Goal: Transaction & Acquisition: Purchase product/service

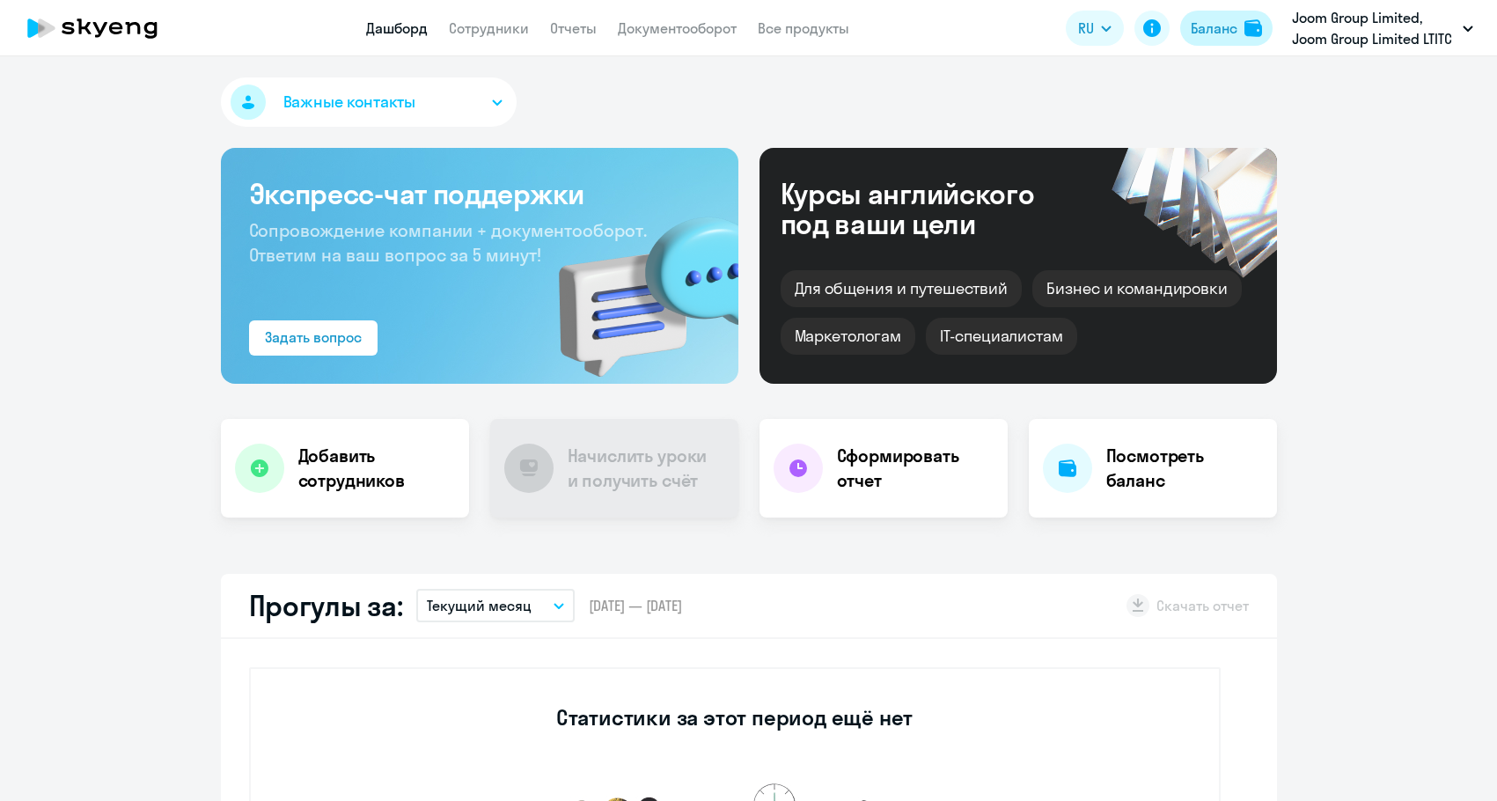
click at [1252, 19] on img at bounding box center [1253, 28] width 18 height 18
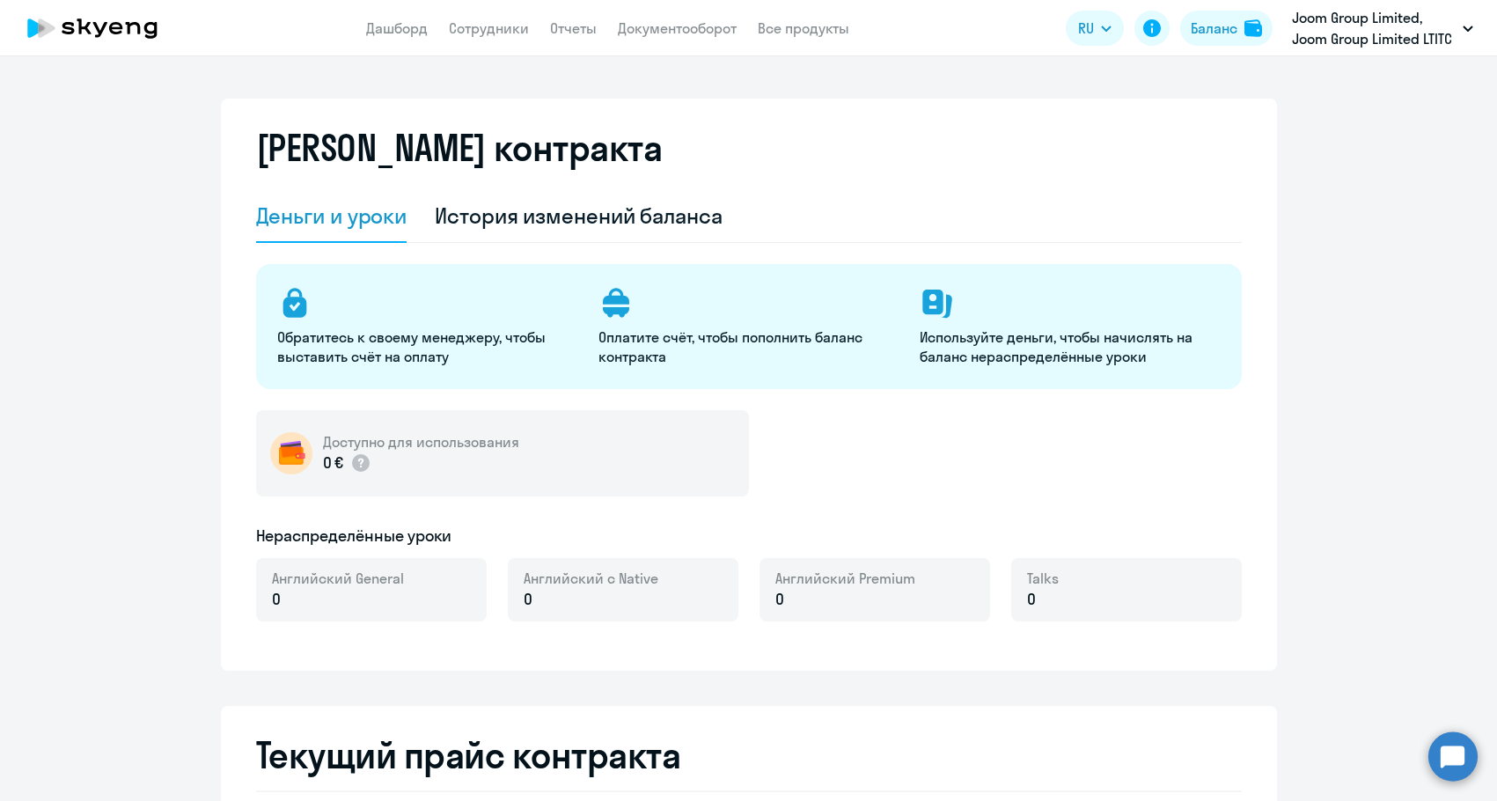
select select "english_adult_not_native_speaker"
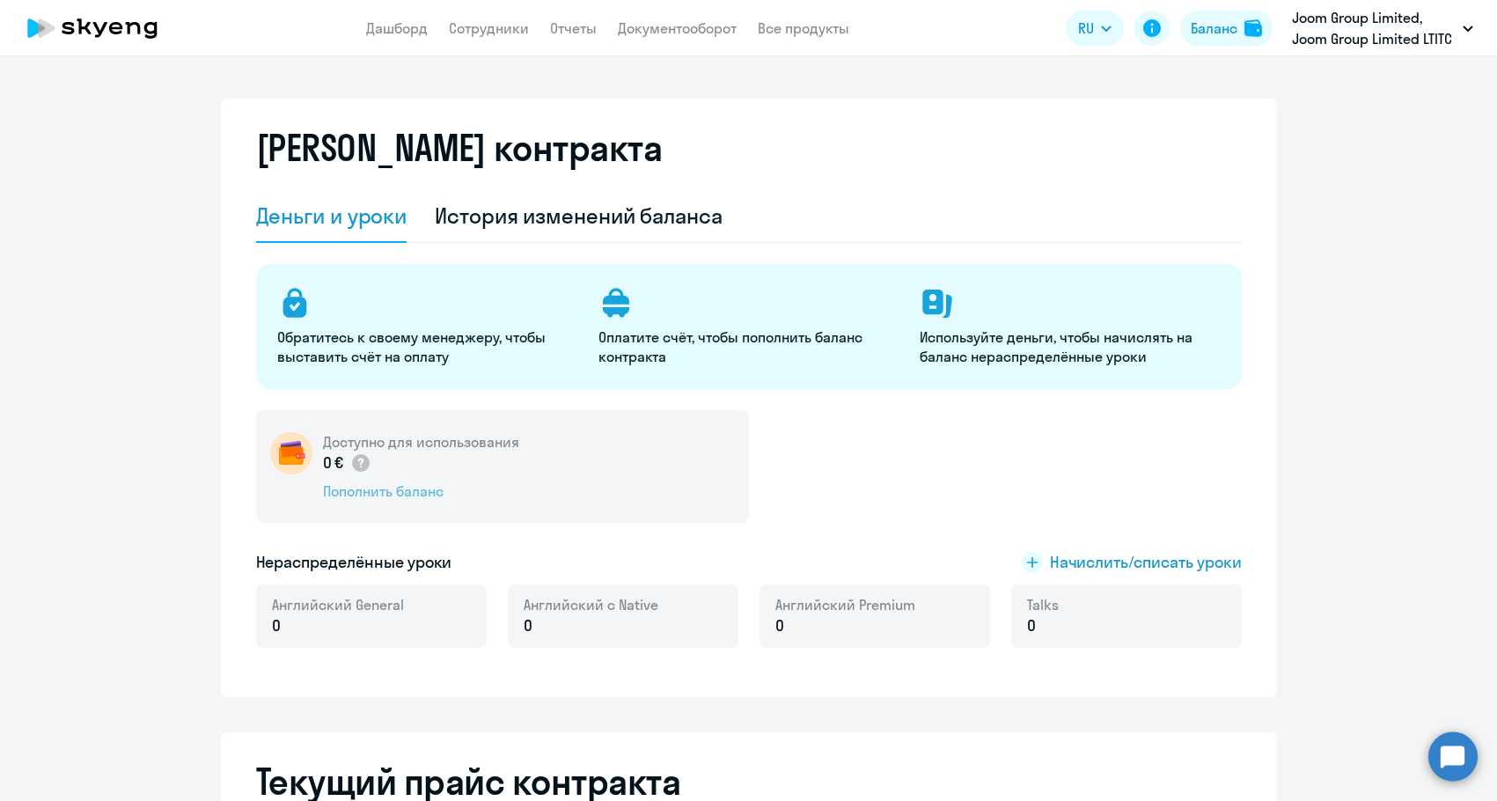
click at [350, 483] on div "Пополнить баланс" at bounding box center [421, 490] width 196 height 19
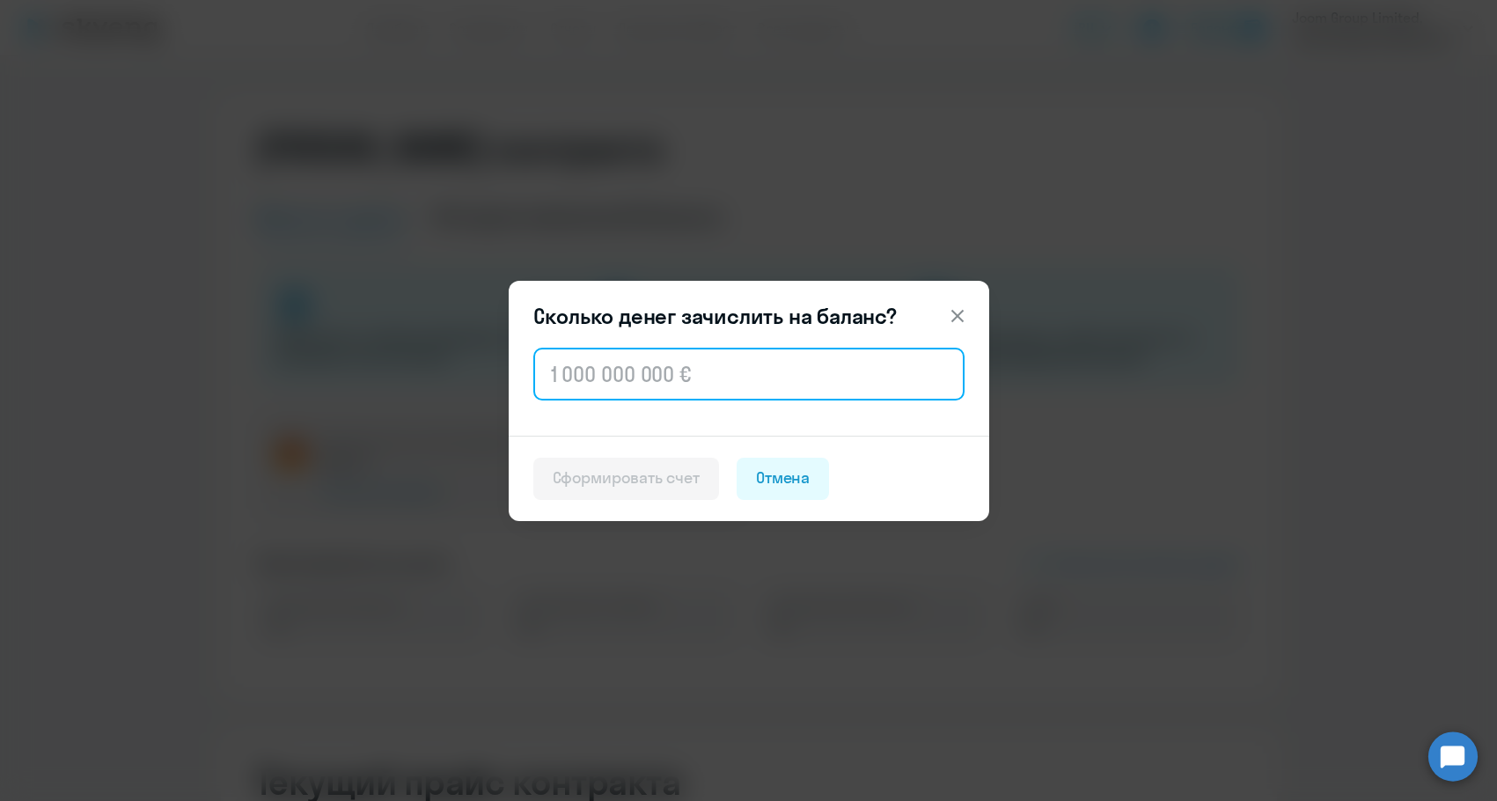
click at [553, 371] on input "text" at bounding box center [748, 374] width 431 height 53
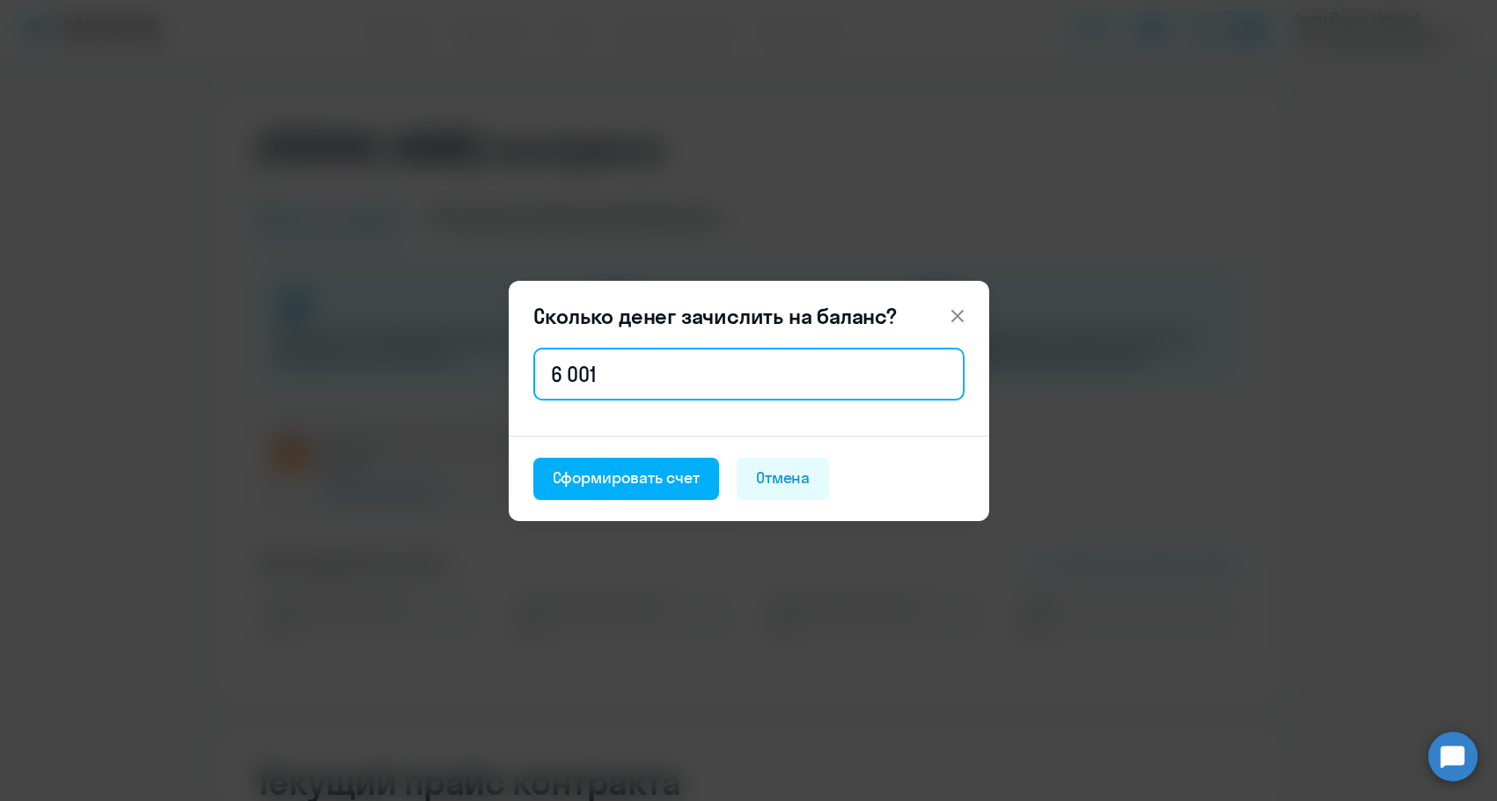
type input "6 001"
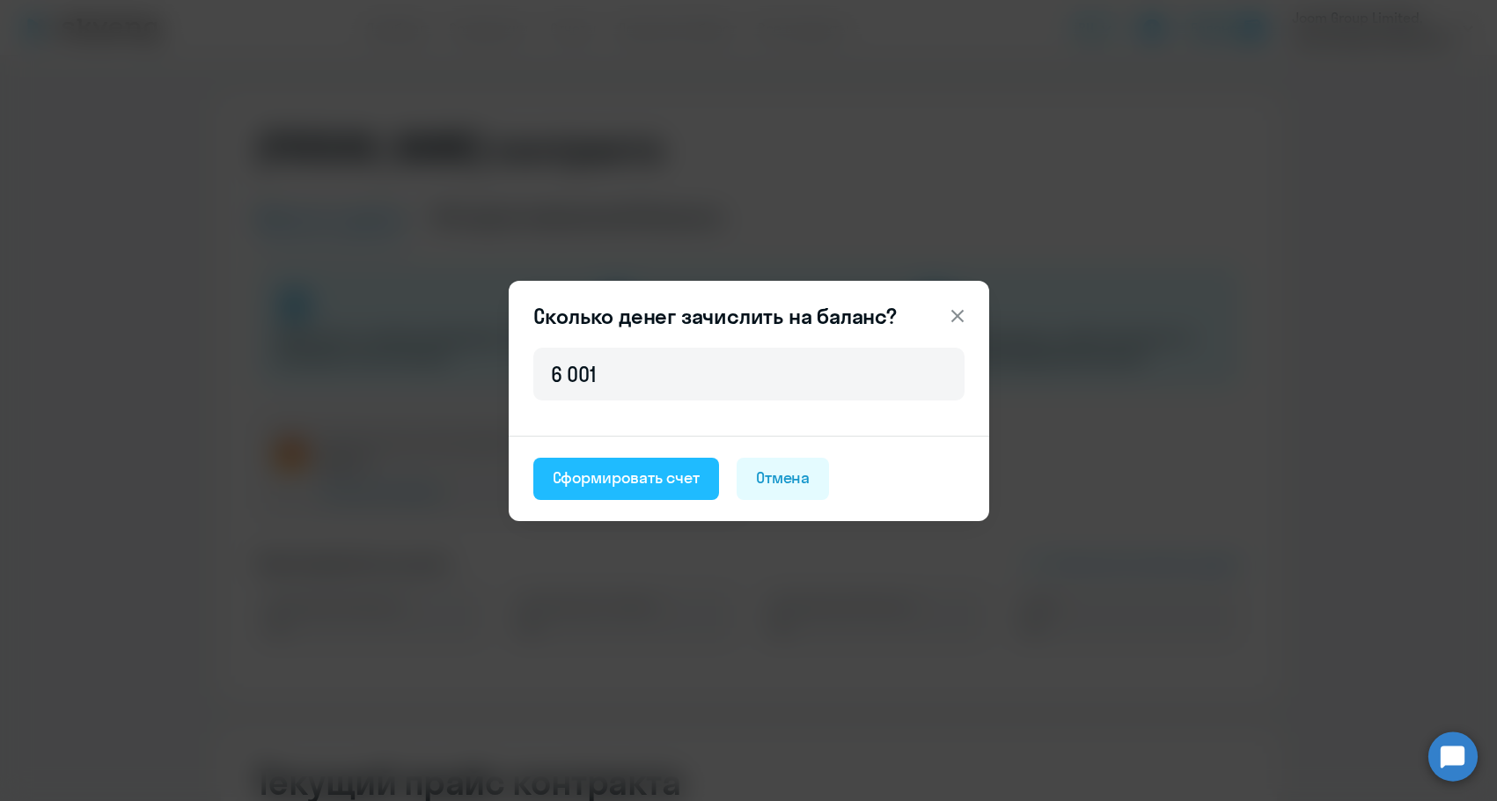
click at [680, 486] on div "Сформировать счет" at bounding box center [626, 477] width 147 height 23
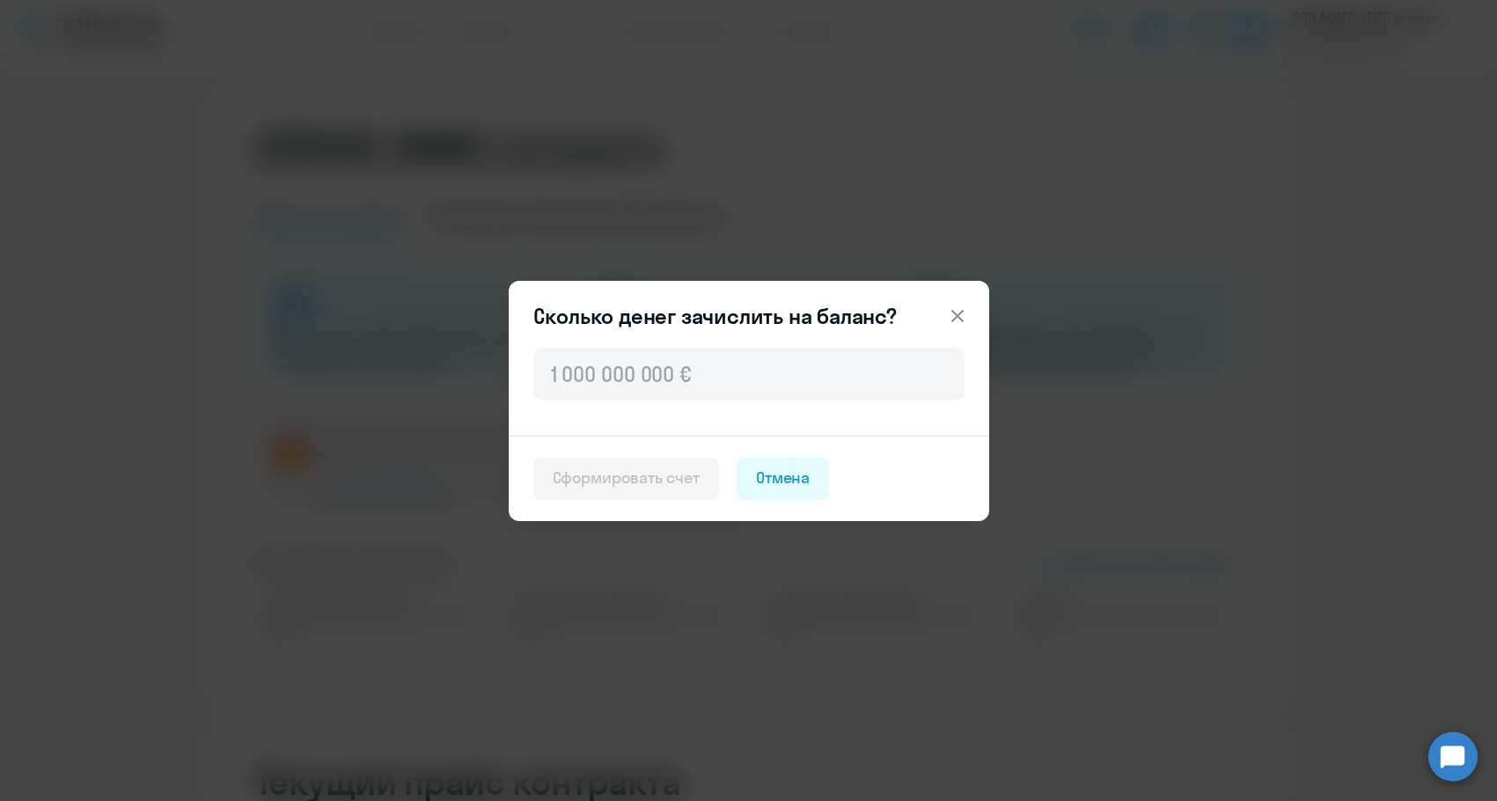
select select "english_adult_not_native_speaker"
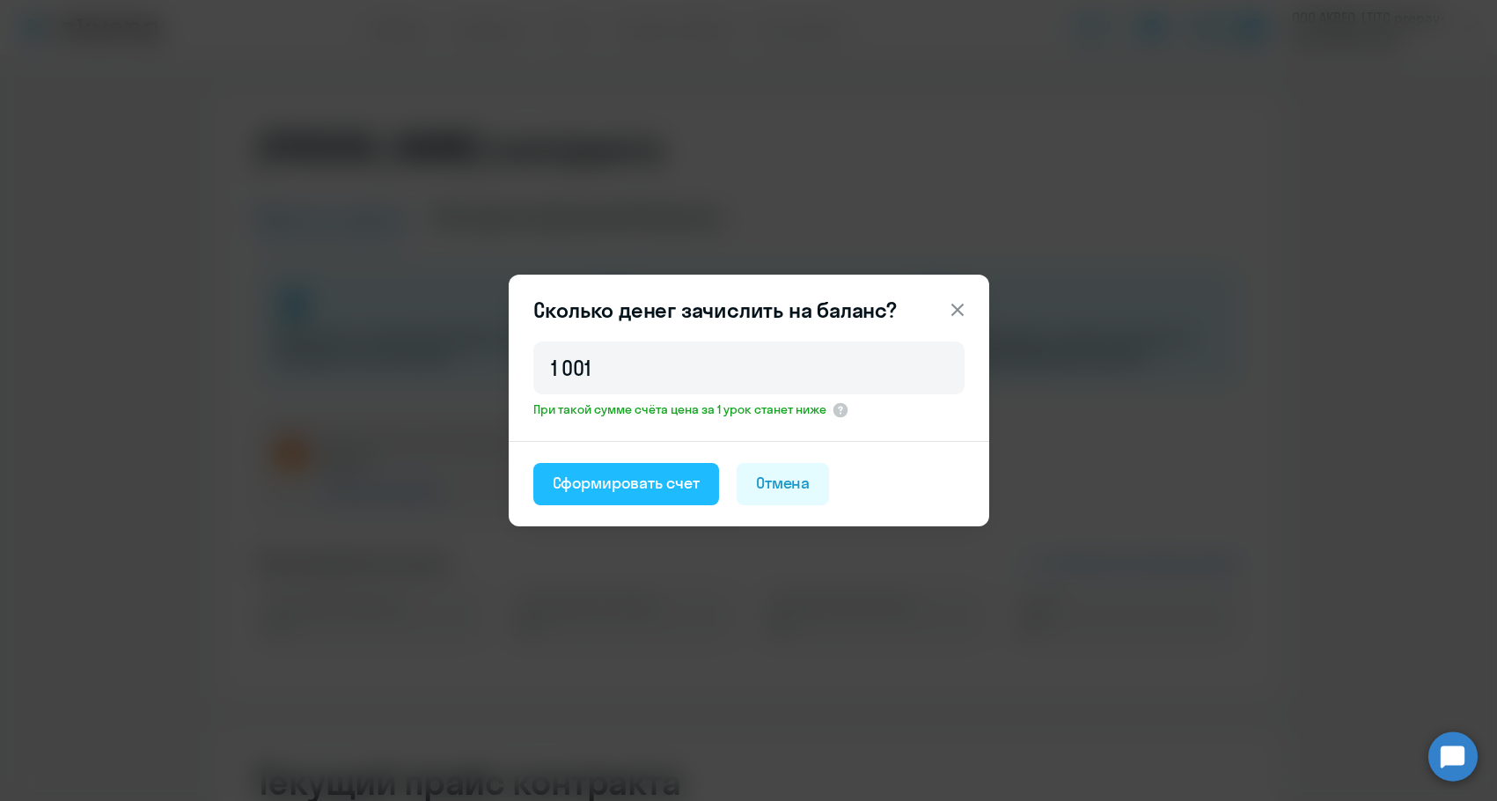
type input "1 001"
click at [671, 479] on div "Сформировать счет" at bounding box center [626, 483] width 147 height 23
